Goal: Task Accomplishment & Management: Manage account settings

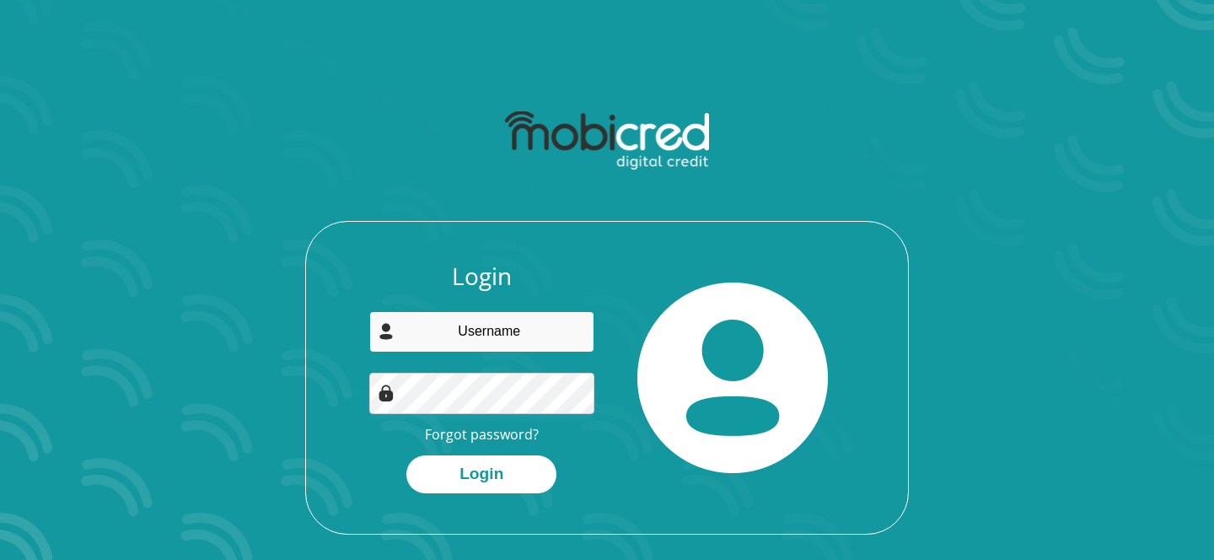
click at [428, 333] on input "email" at bounding box center [482, 331] width 226 height 41
type input "lebohangrobert@gmail.com"
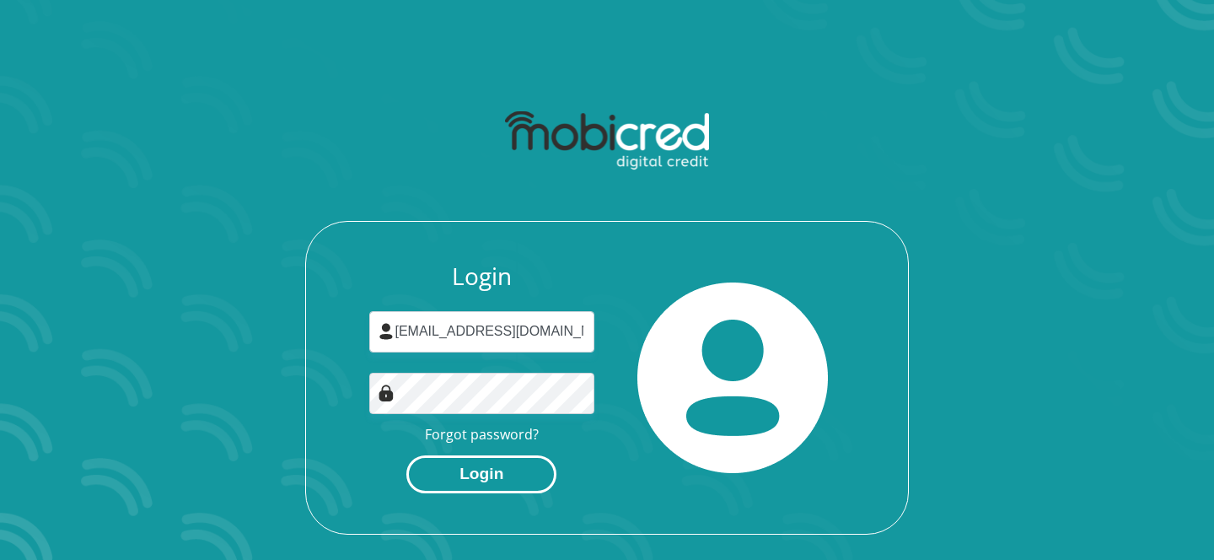
click at [483, 483] on button "Login" at bounding box center [481, 474] width 150 height 38
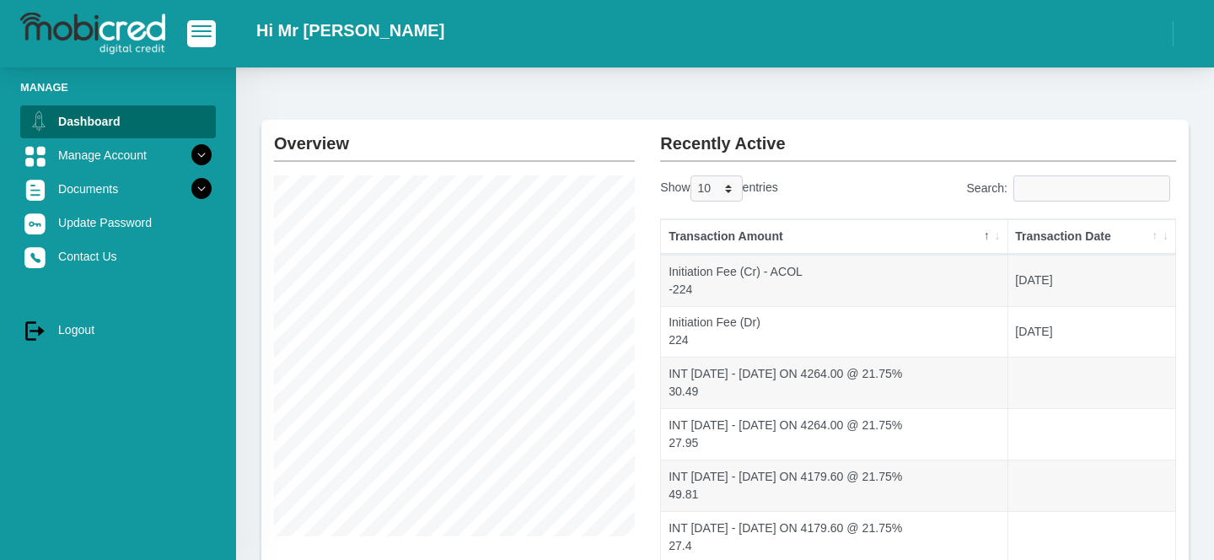
scroll to position [42, 0]
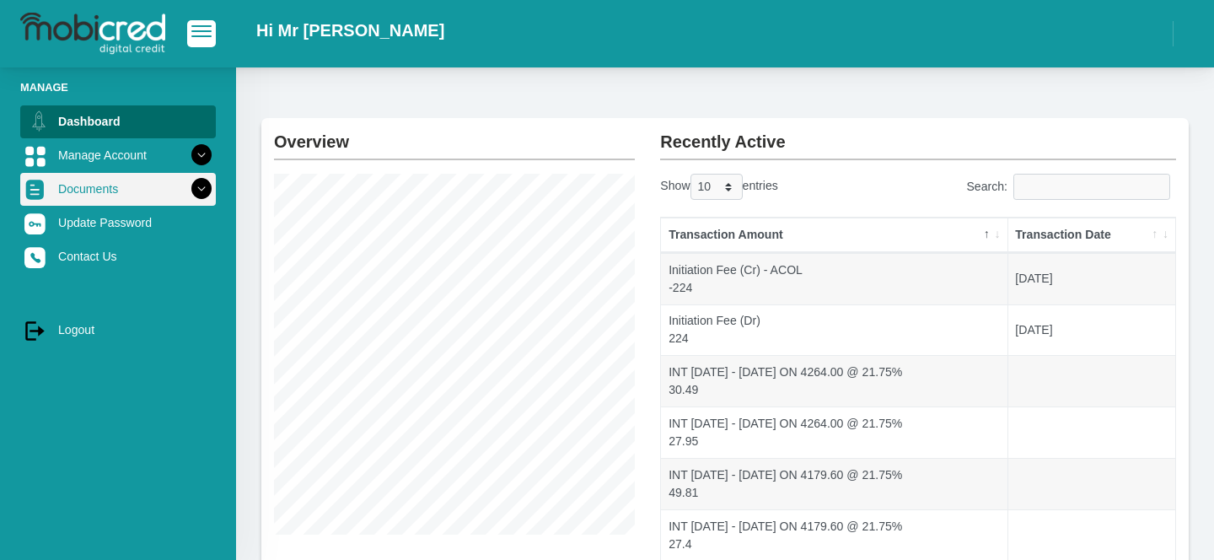
click at [207, 189] on icon at bounding box center [201, 189] width 29 height 29
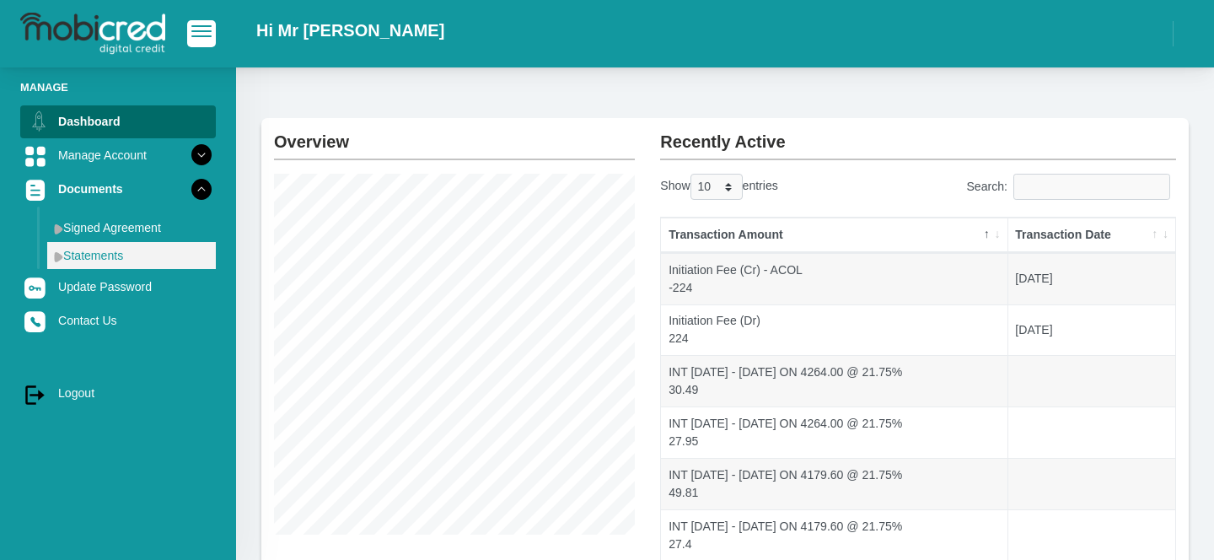
click at [130, 257] on link "Statements" at bounding box center [131, 255] width 169 height 27
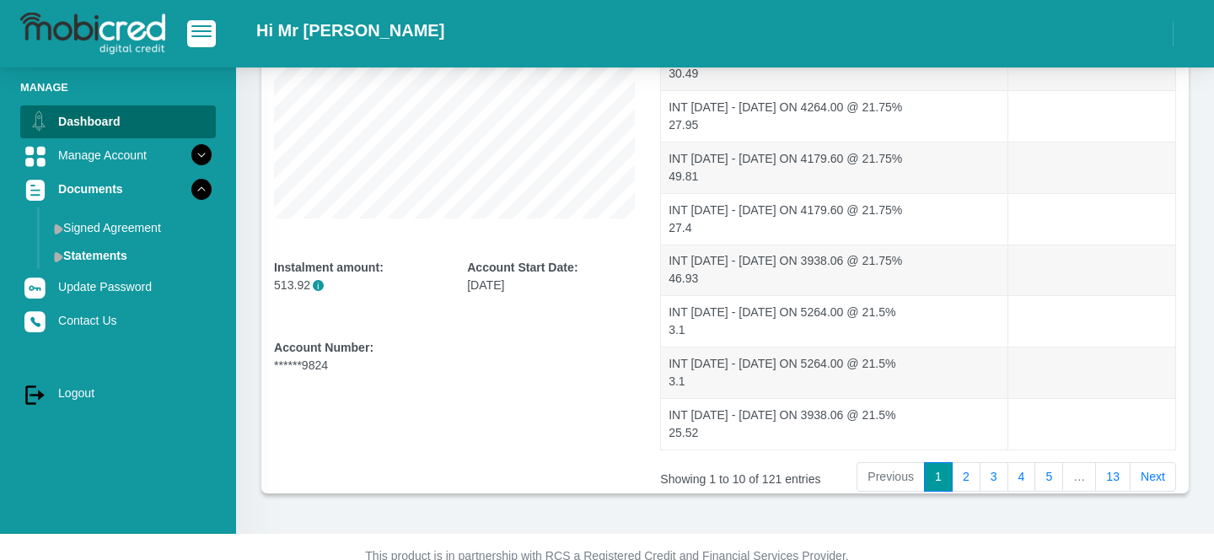
scroll to position [368, 0]
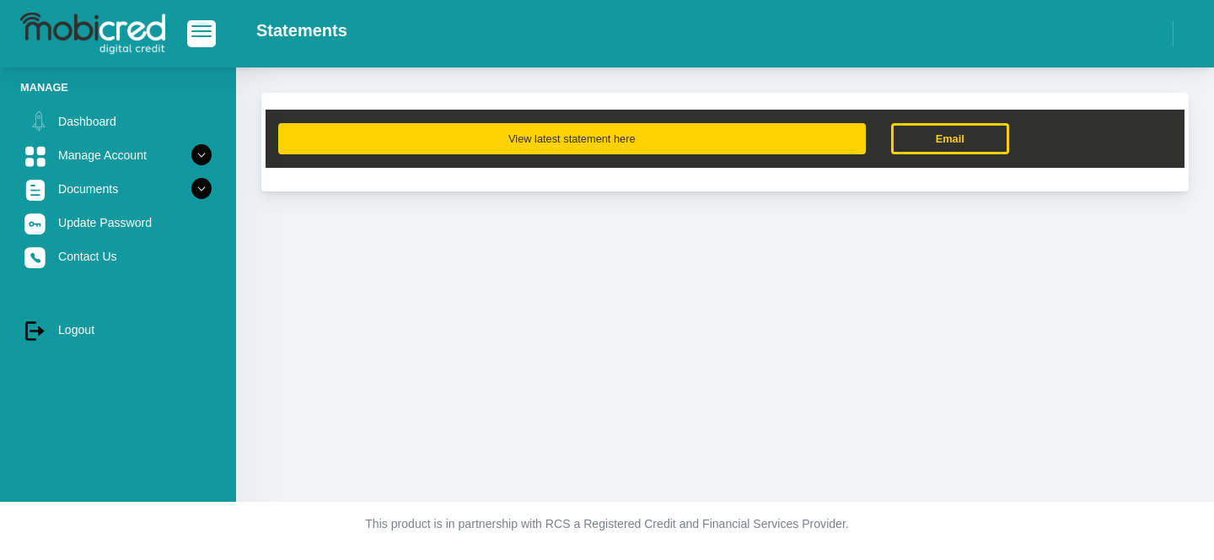
click at [563, 137] on button "View latest statement here" at bounding box center [572, 138] width 588 height 31
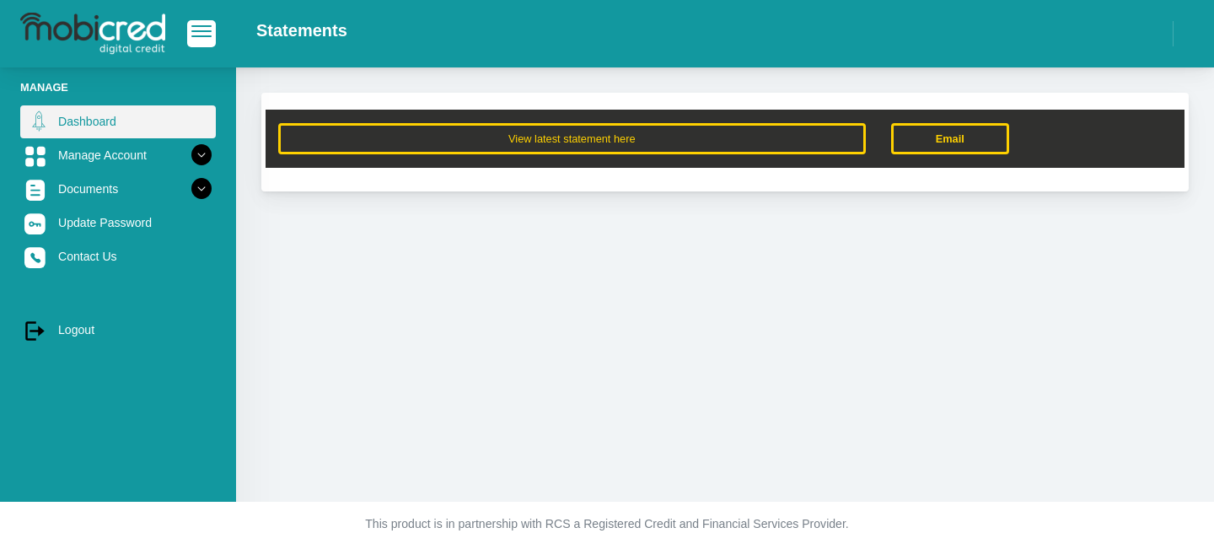
click at [82, 129] on link "Dashboard" at bounding box center [118, 121] width 196 height 32
